Goal: Transaction & Acquisition: Purchase product/service

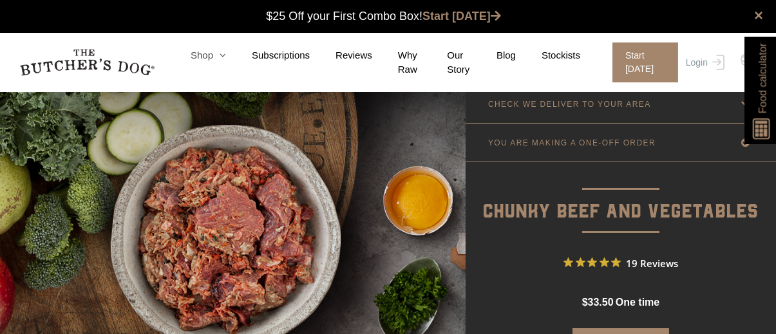
click at [221, 59] on icon at bounding box center [219, 55] width 13 height 10
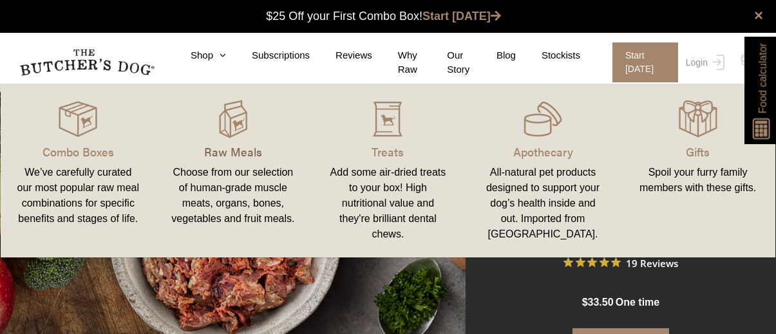
click at [225, 145] on p "Raw Meals" at bounding box center [233, 151] width 124 height 17
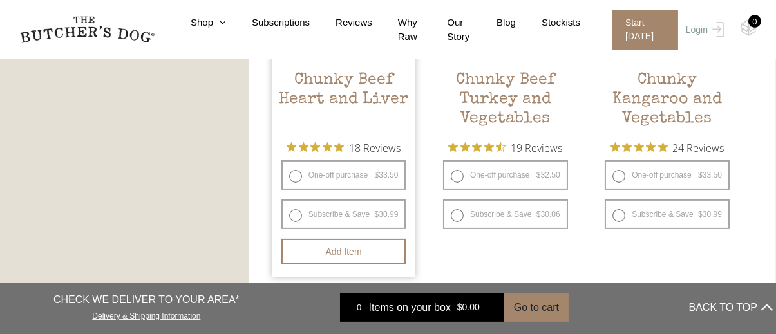
scroll to position [901, 0]
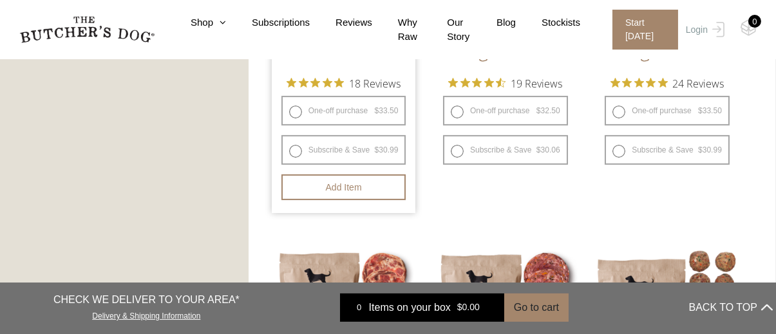
click at [361, 110] on label "One-off purchase $ 33.50 — or subscribe and save 7.5%" at bounding box center [343, 111] width 125 height 30
radio input "true"
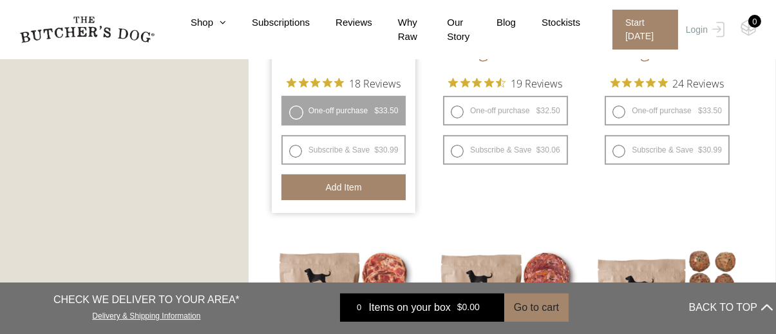
click at [339, 189] on button "Add item" at bounding box center [343, 187] width 125 height 26
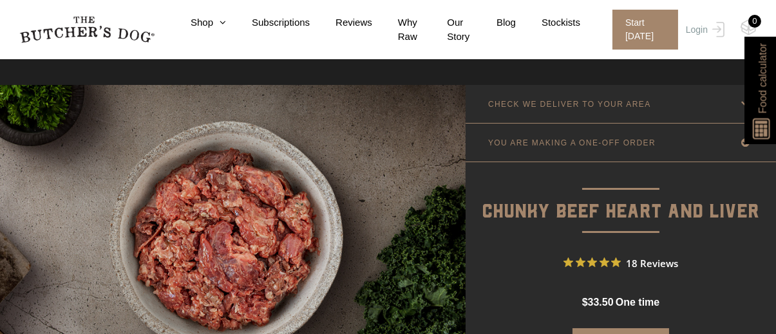
scroll to position [193, 0]
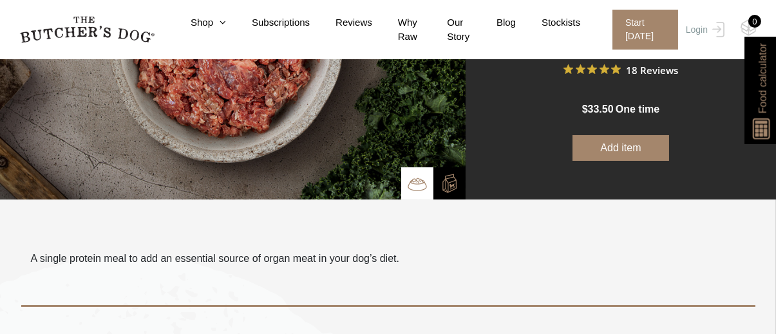
click at [635, 147] on button "Add item" at bounding box center [620, 148] width 97 height 26
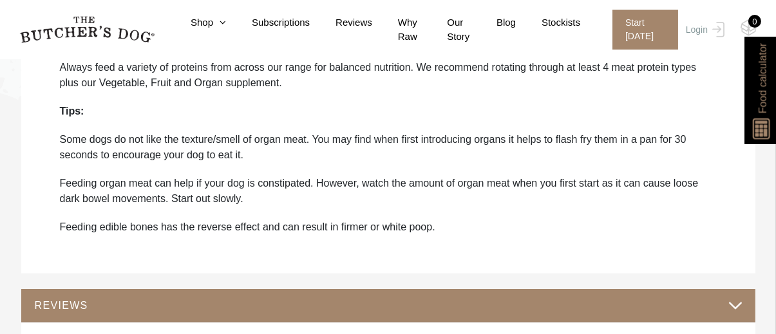
scroll to position [966, 0]
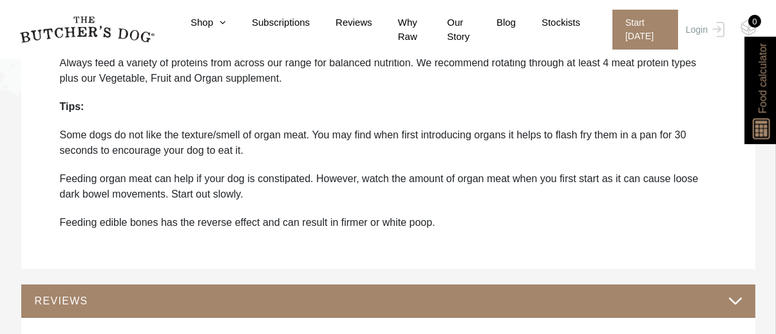
click at [511, 134] on p "Some dogs do not like the texture/smell of organ meat. You may find when first …" at bounding box center [388, 142] width 657 height 31
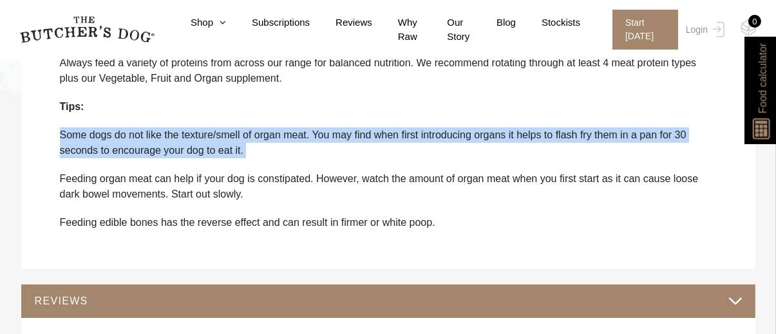
click at [511, 134] on p "Some dogs do not like the texture/smell of organ meat. You may find when first …" at bounding box center [388, 142] width 657 height 31
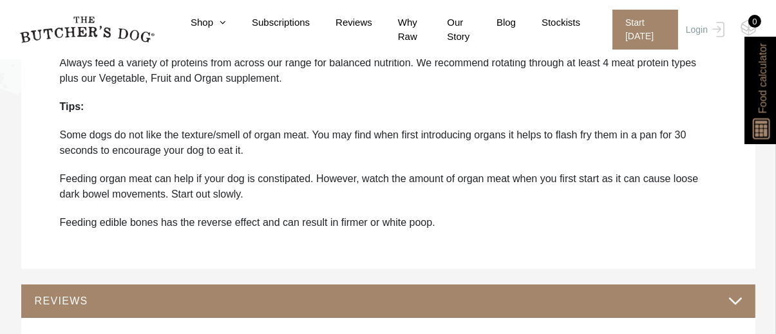
click at [511, 167] on div "Product arrives frozen. Store in the freezer, defrost in the fridge and use wit…" at bounding box center [388, 99] width 708 height 314
click at [510, 175] on p "Feeding organ meat can help if your dog is constipated. However, watch the amou…" at bounding box center [388, 186] width 657 height 31
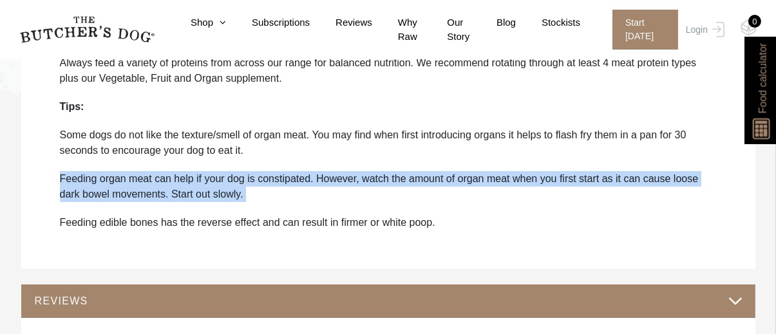
click at [510, 175] on p "Feeding organ meat can help if your dog is constipated. However, watch the amou…" at bounding box center [388, 186] width 657 height 31
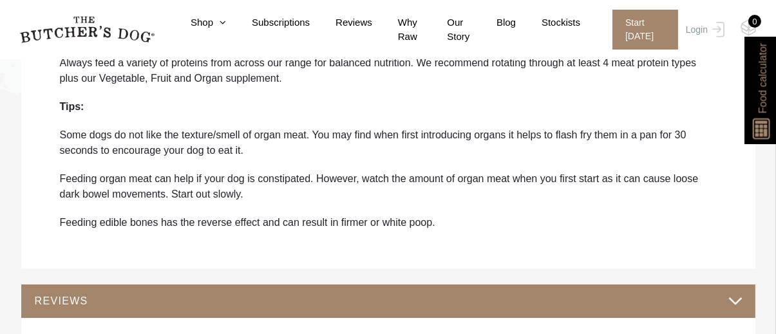
click at [371, 224] on p "Feeding edible bones has the reverse effect and can result in firmer or white p…" at bounding box center [388, 222] width 657 height 15
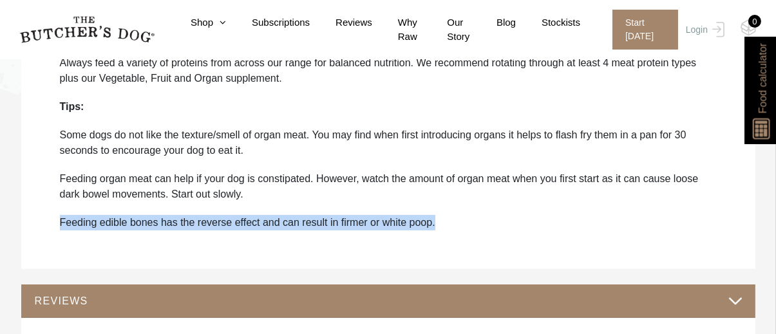
click at [371, 224] on p "Feeding edible bones has the reverse effect and can result in firmer or white p…" at bounding box center [388, 222] width 657 height 15
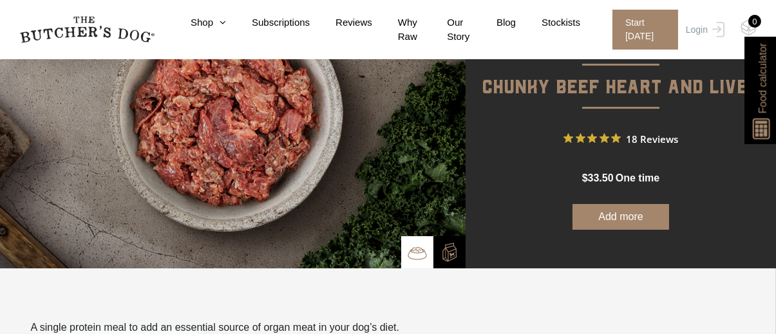
scroll to position [129, 0]
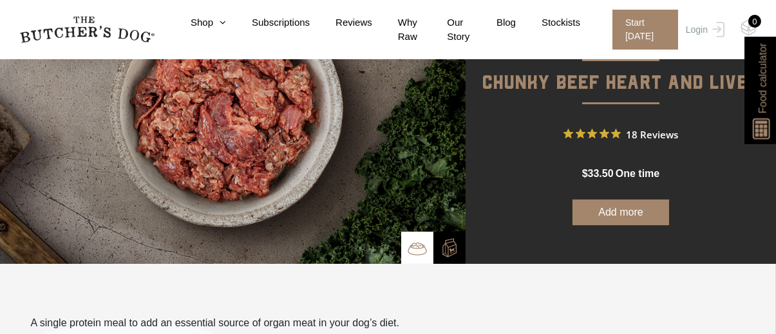
click at [605, 209] on button "Add more" at bounding box center [620, 213] width 97 height 26
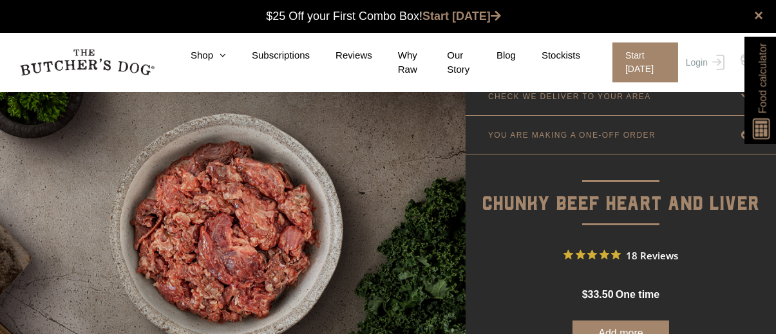
scroll to position [0, 0]
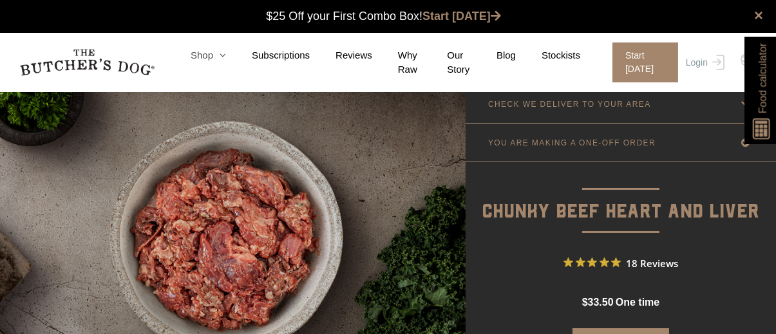
click at [221, 58] on icon at bounding box center [219, 55] width 13 height 10
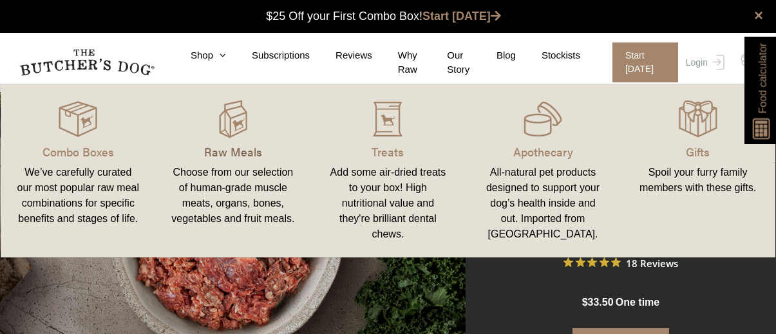
click at [240, 145] on p "Raw Meals" at bounding box center [233, 151] width 124 height 17
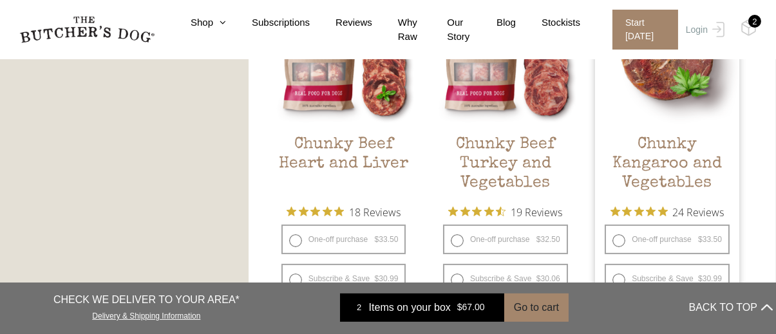
scroll to position [837, 0]
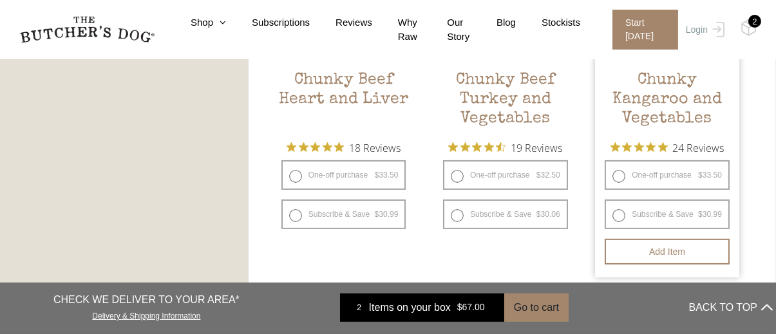
click at [691, 174] on label "One-off purchase $ 33.50 — or subscribe and save 7.5%" at bounding box center [667, 175] width 125 height 30
radio input "true"
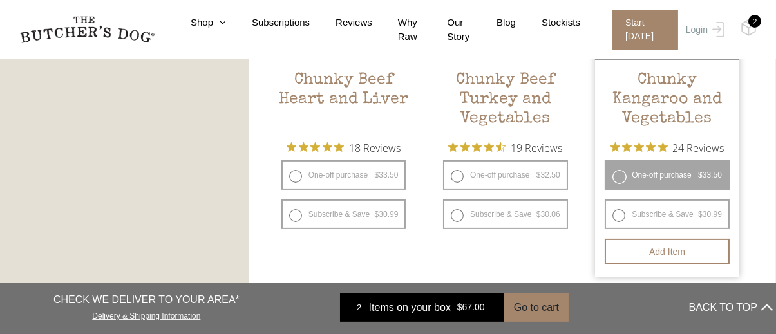
scroll to position [901, 0]
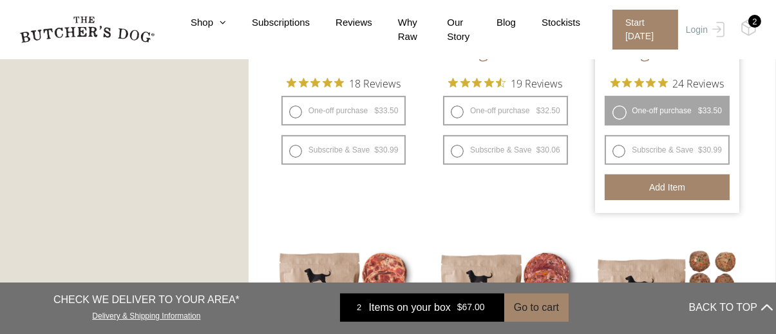
click at [678, 182] on button "Add item" at bounding box center [667, 187] width 125 height 26
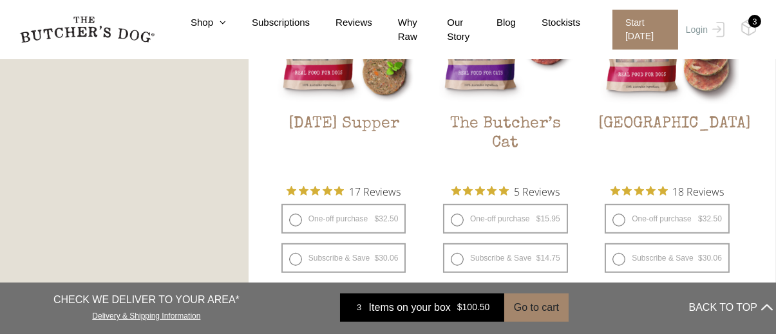
scroll to position [1609, 0]
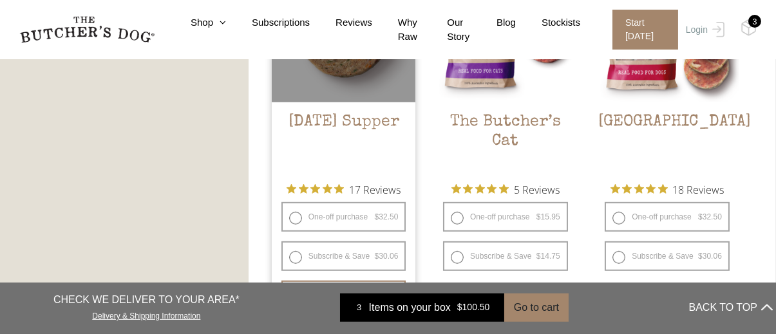
click at [330, 115] on h2 "[DATE] Supper" at bounding box center [344, 143] width 144 height 61
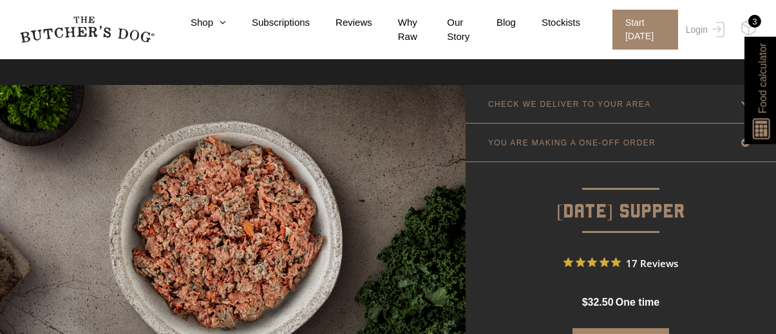
scroll to position [129, 0]
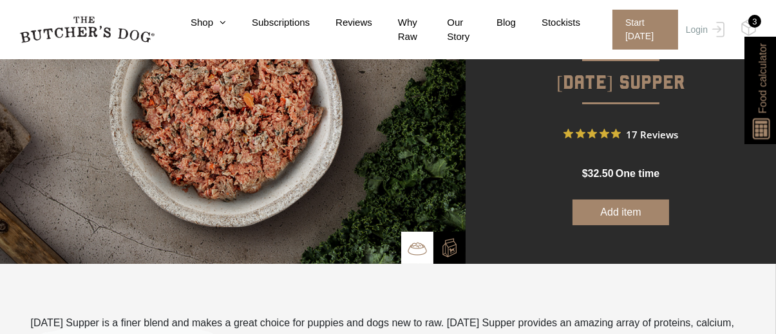
click at [615, 209] on button "Add item" at bounding box center [620, 213] width 97 height 26
click at [223, 23] on icon at bounding box center [219, 22] width 13 height 10
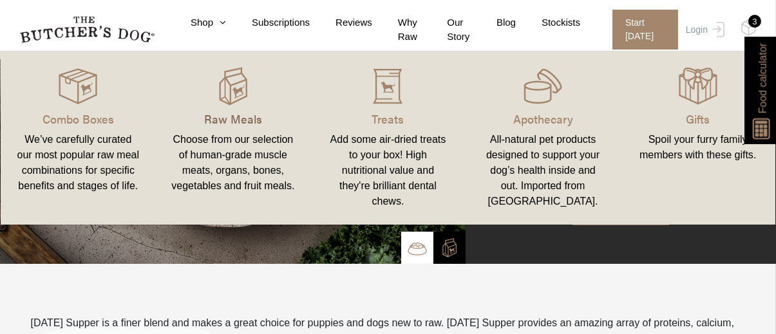
click at [240, 115] on p "Raw Meals" at bounding box center [233, 118] width 124 height 17
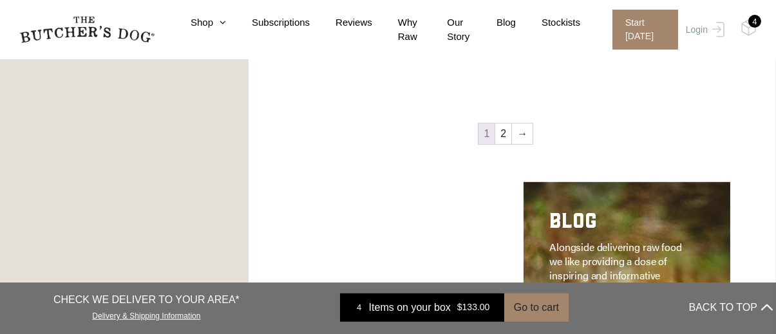
scroll to position [1867, 0]
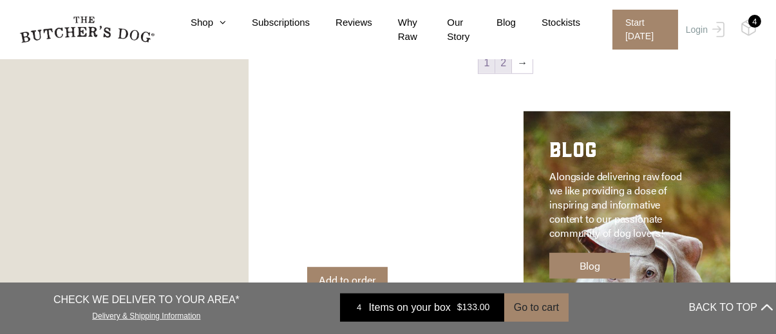
click at [501, 62] on link "2" at bounding box center [503, 63] width 16 height 21
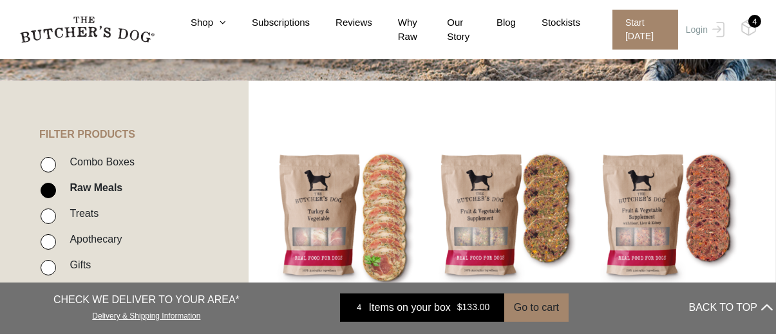
scroll to position [227, 0]
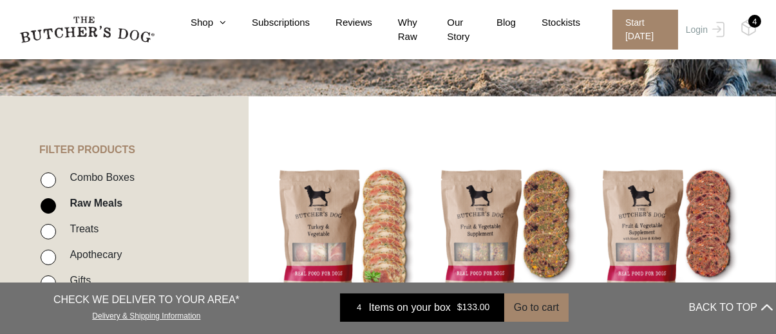
click at [100, 178] on label "Combo Boxes" at bounding box center [98, 177] width 71 height 17
click at [56, 178] on input "Combo Boxes" at bounding box center [48, 180] width 15 height 15
checkbox input "true"
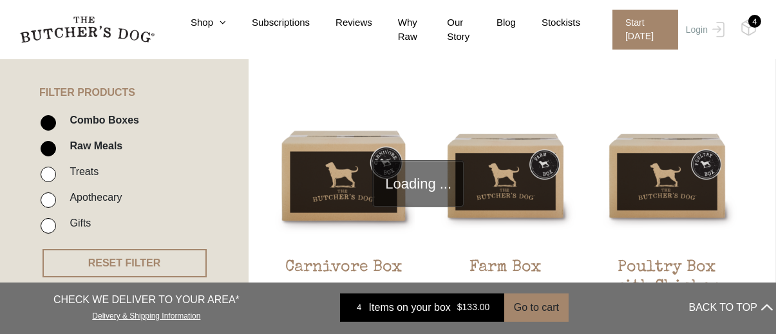
scroll to position [291, 0]
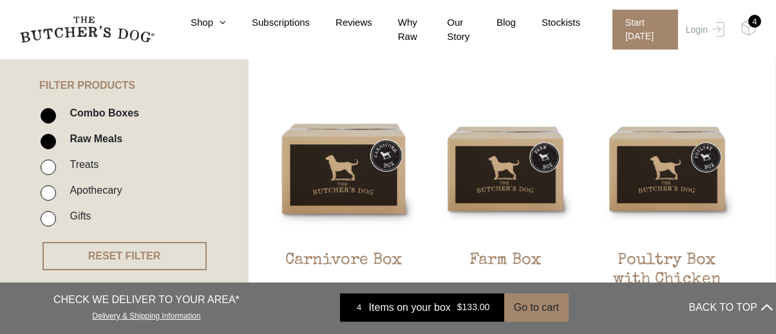
click at [102, 141] on label "Raw Meals" at bounding box center [92, 138] width 59 height 17
click at [56, 141] on input "Raw Meals" at bounding box center [48, 141] width 15 height 15
checkbox input "false"
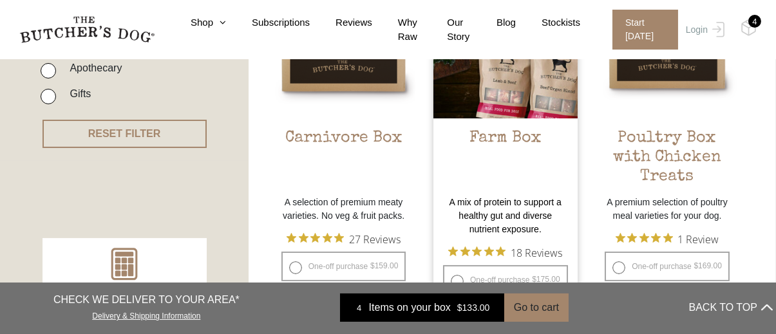
scroll to position [355, 0]
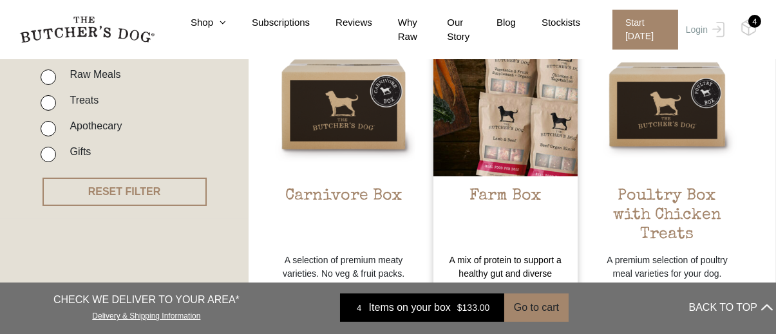
click at [501, 194] on h2 "Farm Box" at bounding box center [505, 217] width 144 height 61
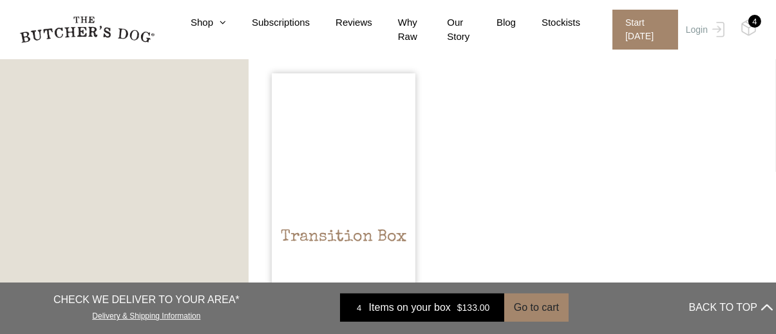
scroll to position [1128, 0]
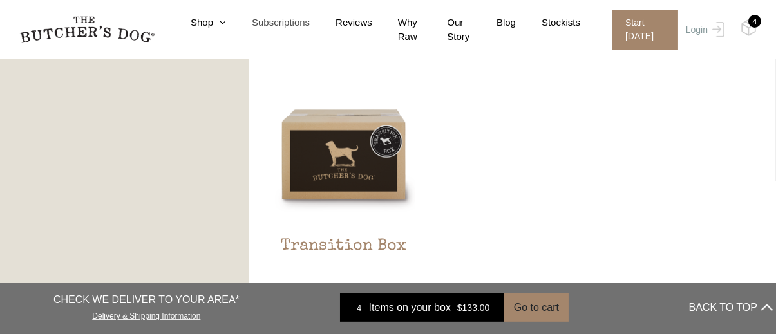
click at [226, 23] on link "Subscriptions" at bounding box center [268, 22] width 84 height 15
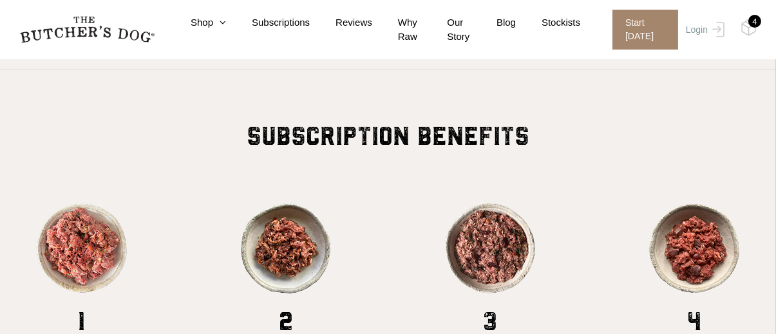
scroll to position [1030, 0]
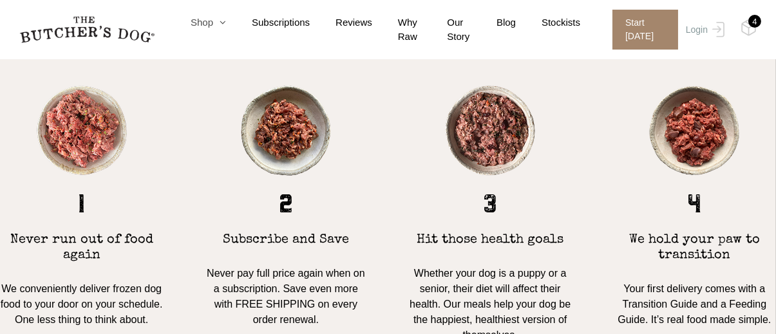
click at [221, 21] on icon at bounding box center [219, 22] width 13 height 10
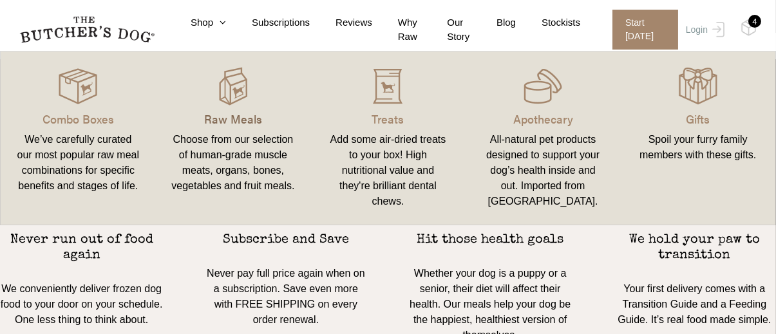
click at [240, 121] on p "Raw Meals" at bounding box center [233, 118] width 124 height 17
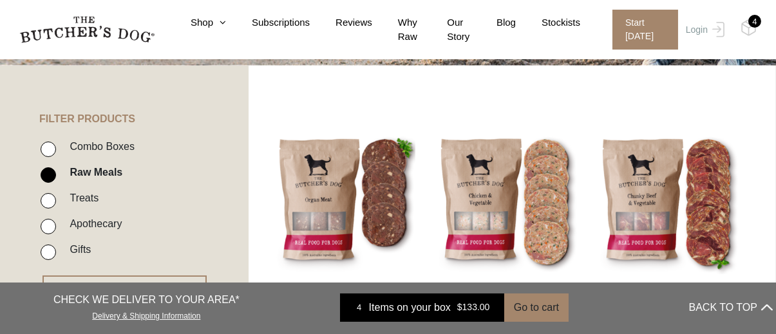
click at [88, 195] on label "Treats" at bounding box center [80, 197] width 35 height 17
click at [56, 195] on input "Treats" at bounding box center [48, 200] width 15 height 15
checkbox input "true"
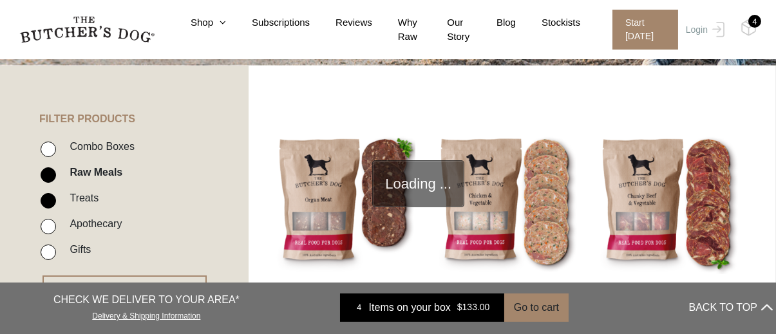
click at [94, 172] on label "Raw Meals" at bounding box center [92, 172] width 59 height 17
click at [56, 172] on input "Raw Meals" at bounding box center [48, 174] width 15 height 15
checkbox input "false"
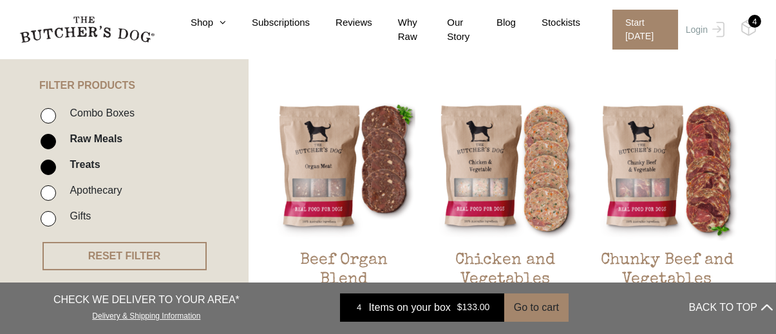
click at [44, 140] on input "Raw Meals" at bounding box center [48, 141] width 15 height 15
checkbox input "false"
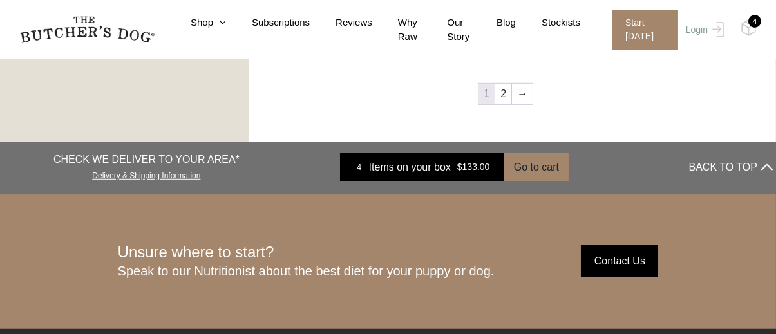
scroll to position [1772, 0]
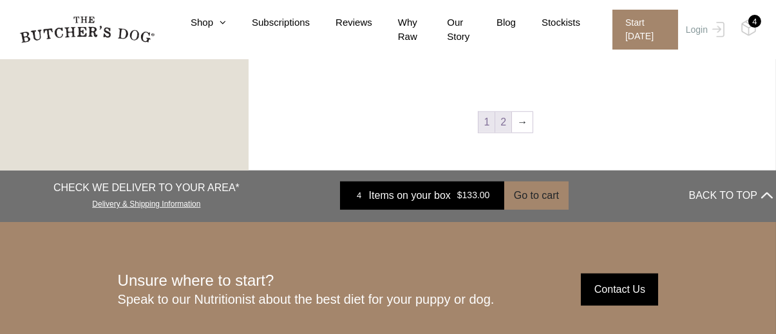
click at [503, 120] on link "2" at bounding box center [503, 122] width 16 height 21
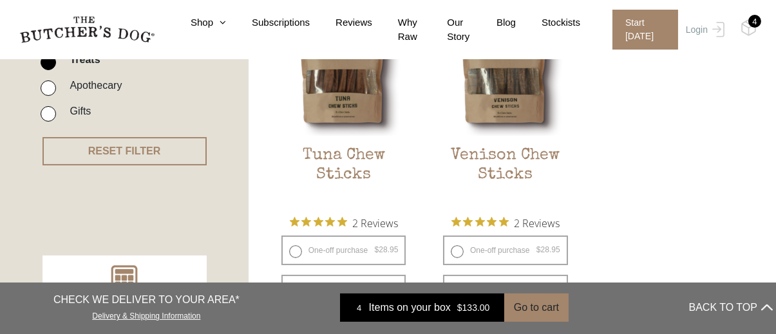
scroll to position [355, 0]
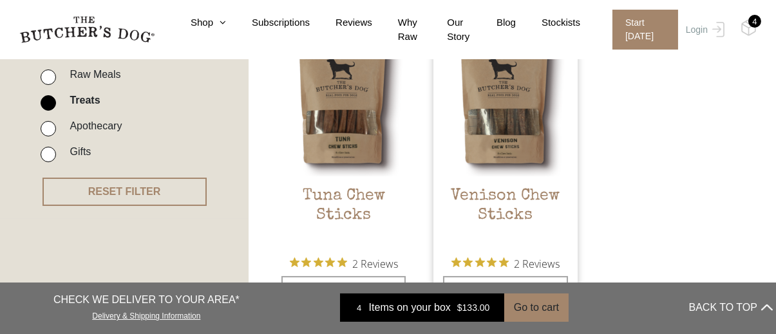
click at [476, 141] on img at bounding box center [505, 104] width 144 height 144
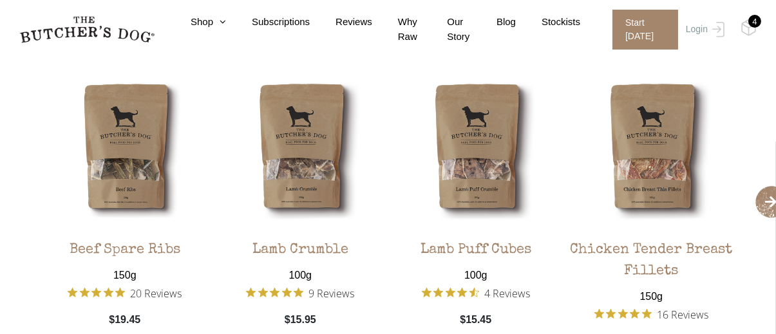
scroll to position [1159, 0]
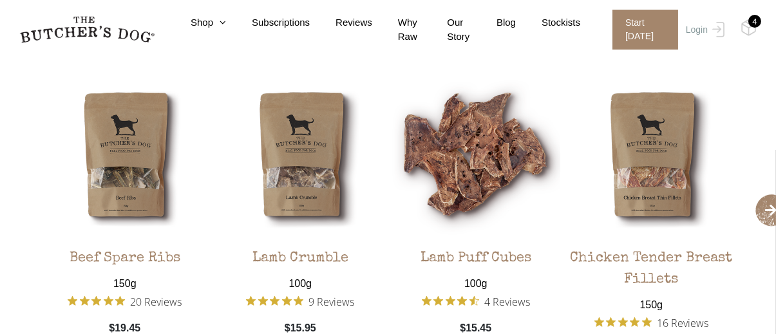
drag, startPoint x: 459, startPoint y: 129, endPoint x: 462, endPoint y: 154, distance: 25.3
click at [459, 130] on img at bounding box center [475, 154] width 169 height 169
click at [478, 167] on img at bounding box center [475, 154] width 169 height 169
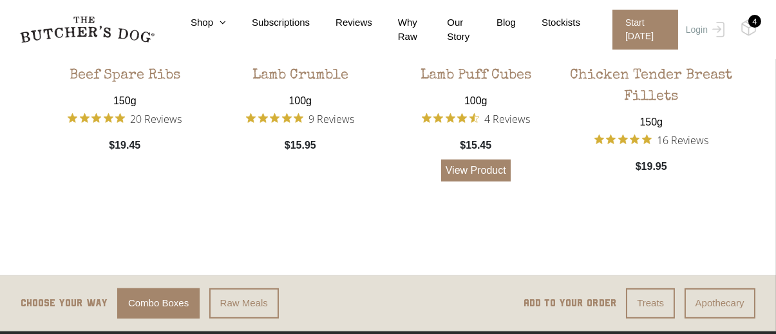
scroll to position [1352, 0]
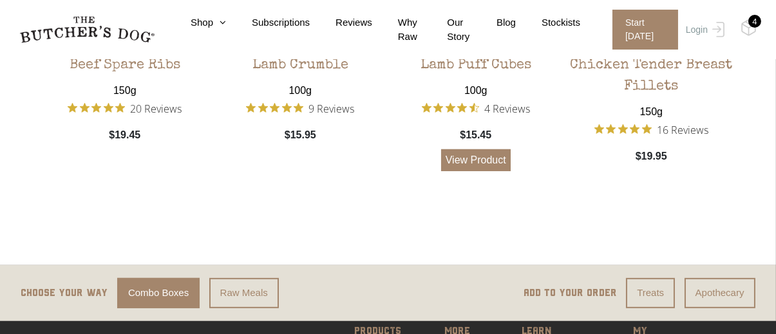
click at [455, 164] on link "View Product" at bounding box center [476, 160] width 70 height 22
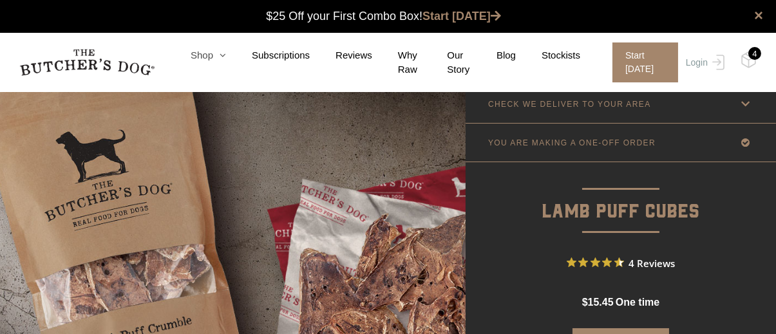
click at [218, 55] on icon at bounding box center [219, 55] width 13 height 10
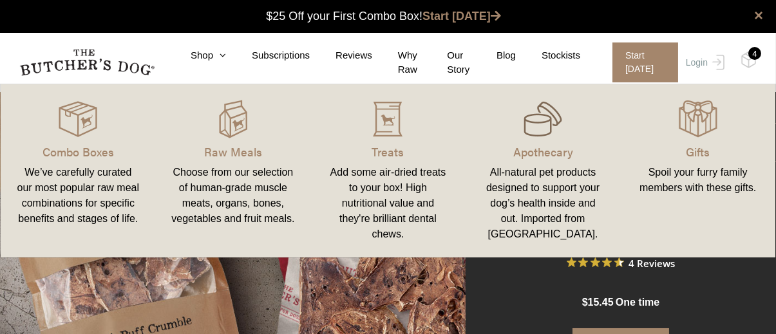
click at [535, 134] on img at bounding box center [542, 119] width 39 height 39
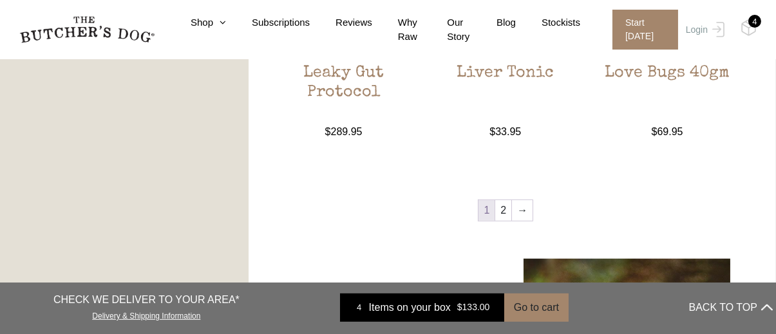
scroll to position [837, 0]
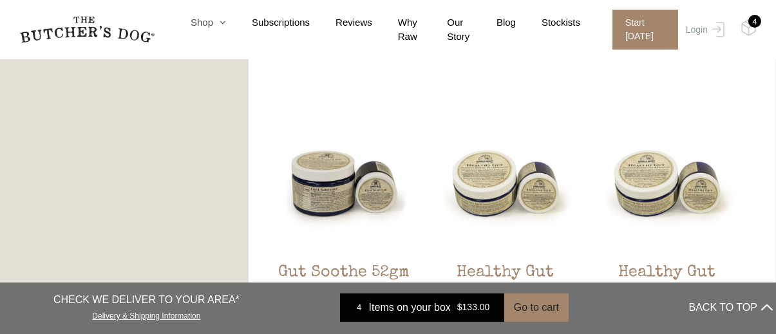
click at [219, 21] on icon at bounding box center [219, 22] width 13 height 10
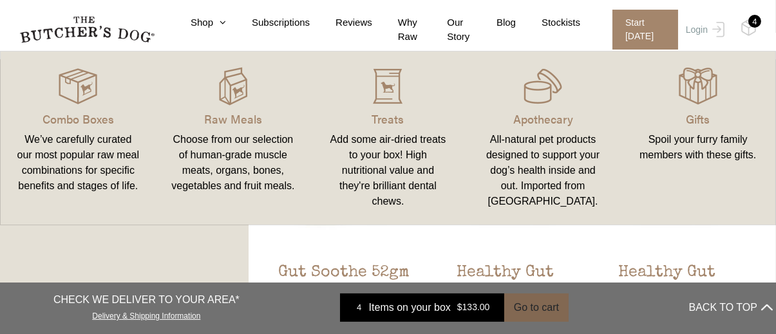
click at [531, 309] on button "Go to cart" at bounding box center [536, 308] width 64 height 28
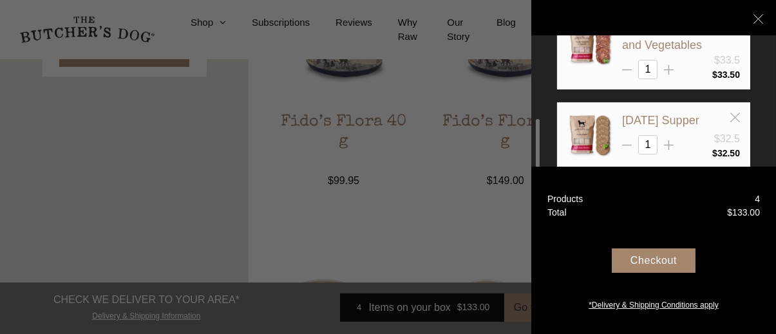
scroll to position [146, 0]
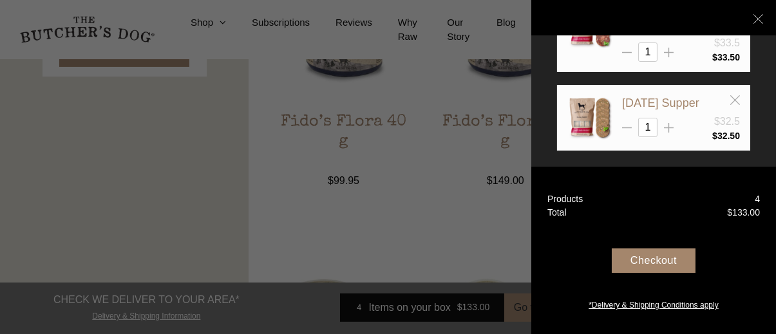
click at [673, 261] on div "Checkout" at bounding box center [654, 261] width 84 height 24
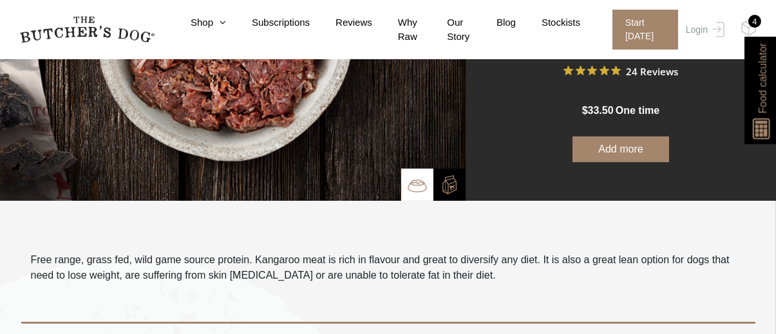
scroll to position [193, 0]
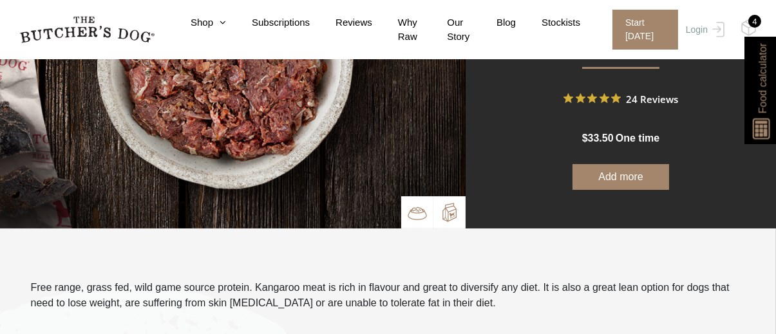
click at [452, 213] on img at bounding box center [449, 212] width 19 height 19
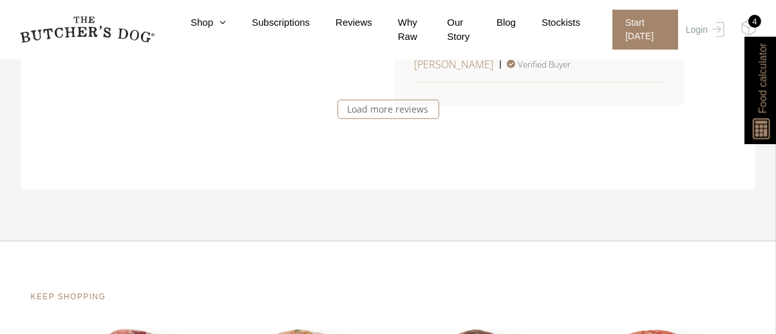
scroll to position [2640, 0]
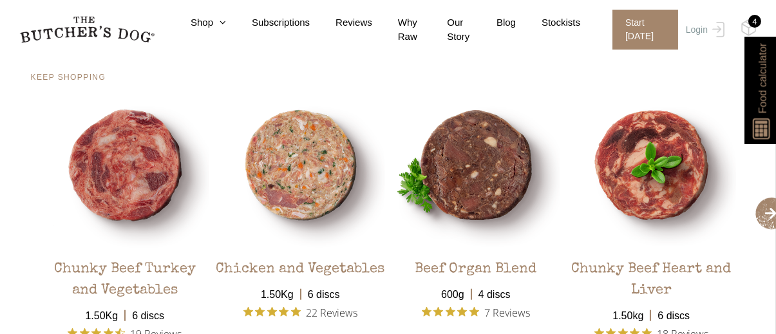
click at [140, 264] on div "Chunky Beef Turkey and Vegetables" at bounding box center [125, 276] width 169 height 52
click at [123, 176] on img at bounding box center [125, 165] width 169 height 169
click at [123, 216] on img at bounding box center [125, 165] width 169 height 169
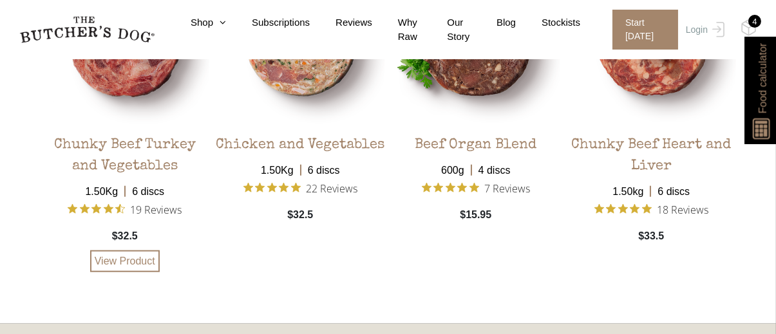
scroll to position [2833, 0]
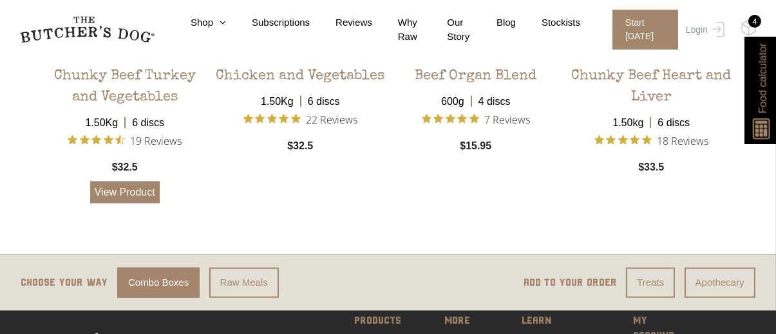
click at [131, 189] on link "View Product" at bounding box center [125, 193] width 70 height 22
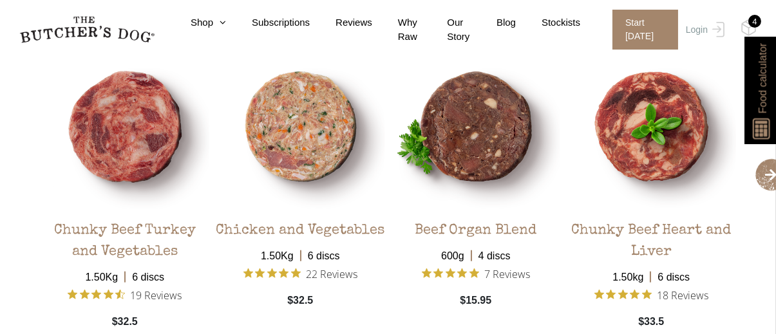
scroll to position [2575, 0]
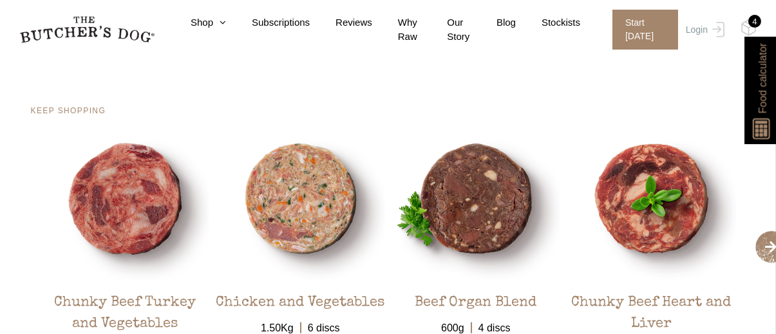
click at [757, 122] on img at bounding box center [762, 125] width 24 height 28
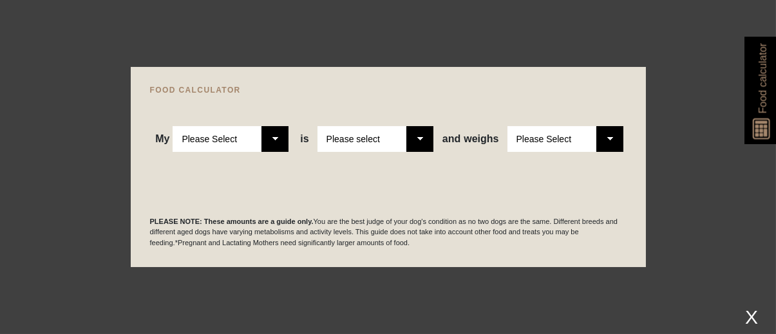
click at [266, 138] on select "Please Select Adult Dog Puppy" at bounding box center [231, 139] width 116 height 26
select select "puppy"
click at [174, 126] on select "Please Select Adult Dog Puppy" at bounding box center [231, 139] width 116 height 26
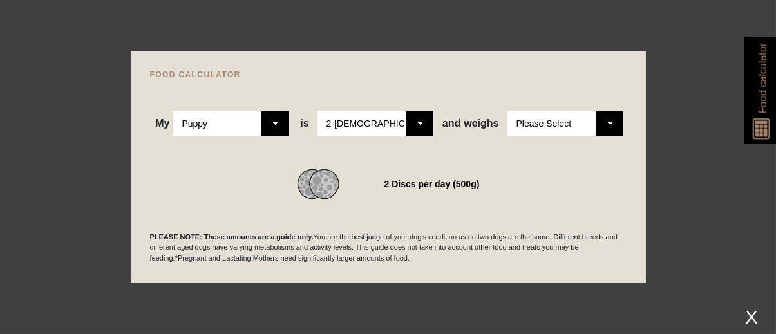
click at [627, 127] on div "FOOD CALCULATOR My Please Select Adult Dog Puppy is Please Select 2-[DEMOGRAPHI…" at bounding box center [388, 168] width 515 height 232
click at [611, 126] on select "Please Select 1kg 2kg 3kg 4kg 5kg 6kg 7kg 8kg 9kg 10kg 11kg 12kg 13kg 14kg 15kg…" at bounding box center [565, 124] width 116 height 26
select select "8"
click at [507, 111] on select "Please Select 1kg 2kg 3kg 4kg 5kg 6kg 7kg 8kg 9kg 10kg 11kg 12kg 13kg 14kg 15kg…" at bounding box center [565, 124] width 116 height 26
click at [610, 127] on select "Please Select 1kg 2kg 3kg 4kg 5kg 6kg 7kg 8kg 9kg 10kg 11kg 12kg 13kg 14kg 15kg…" at bounding box center [565, 124] width 116 height 26
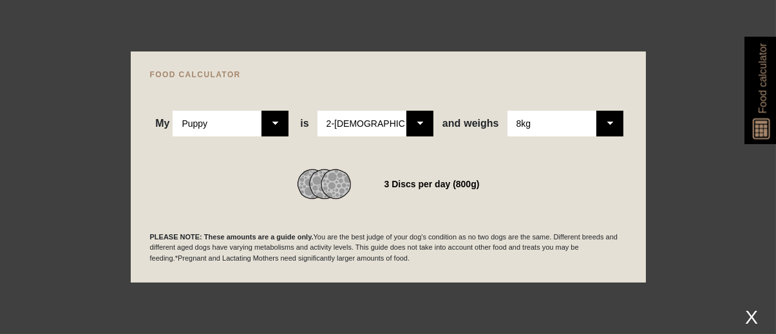
click at [554, 83] on div "My Please Select Adult Dog Puppy is Please Select 2-[DEMOGRAPHIC_DATA] 4-[DEMOG…" at bounding box center [388, 108] width 476 height 58
click at [726, 72] on div at bounding box center [388, 167] width 776 height 334
click at [749, 323] on div "X" at bounding box center [751, 316] width 23 height 21
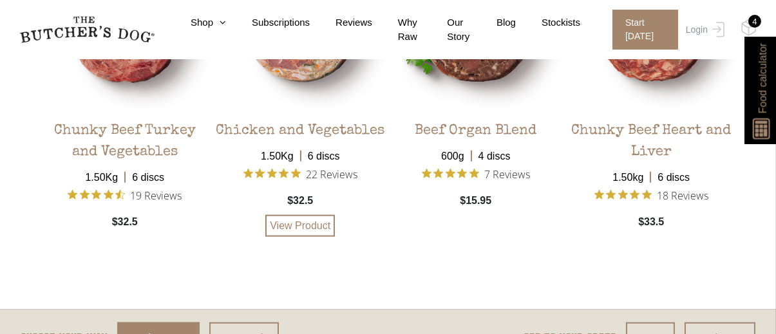
scroll to position [2768, 0]
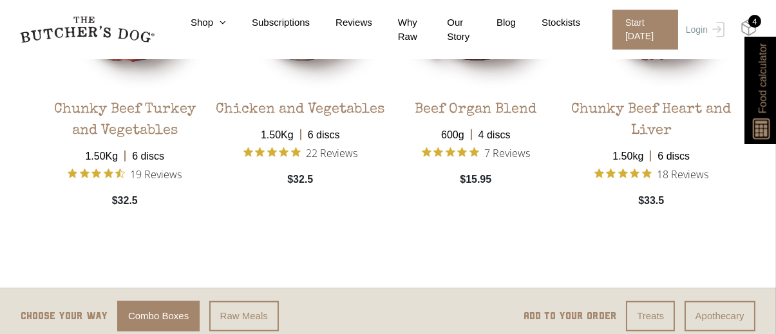
click at [749, 28] on img at bounding box center [748, 27] width 16 height 17
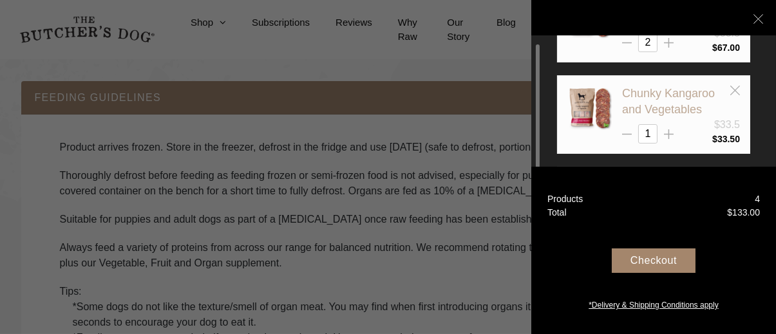
scroll to position [146, 0]
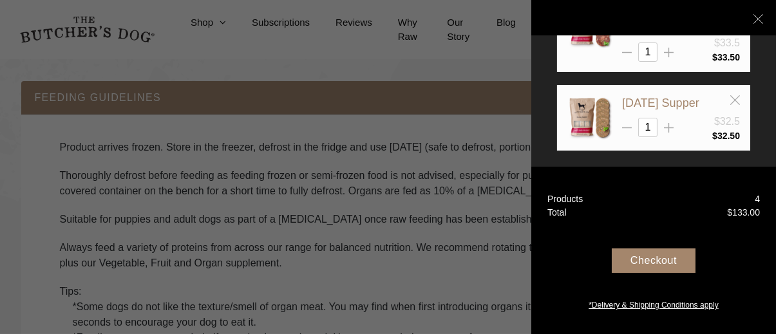
click at [190, 259] on div at bounding box center [388, 167] width 776 height 334
